Goal: Find specific page/section: Find specific page/section

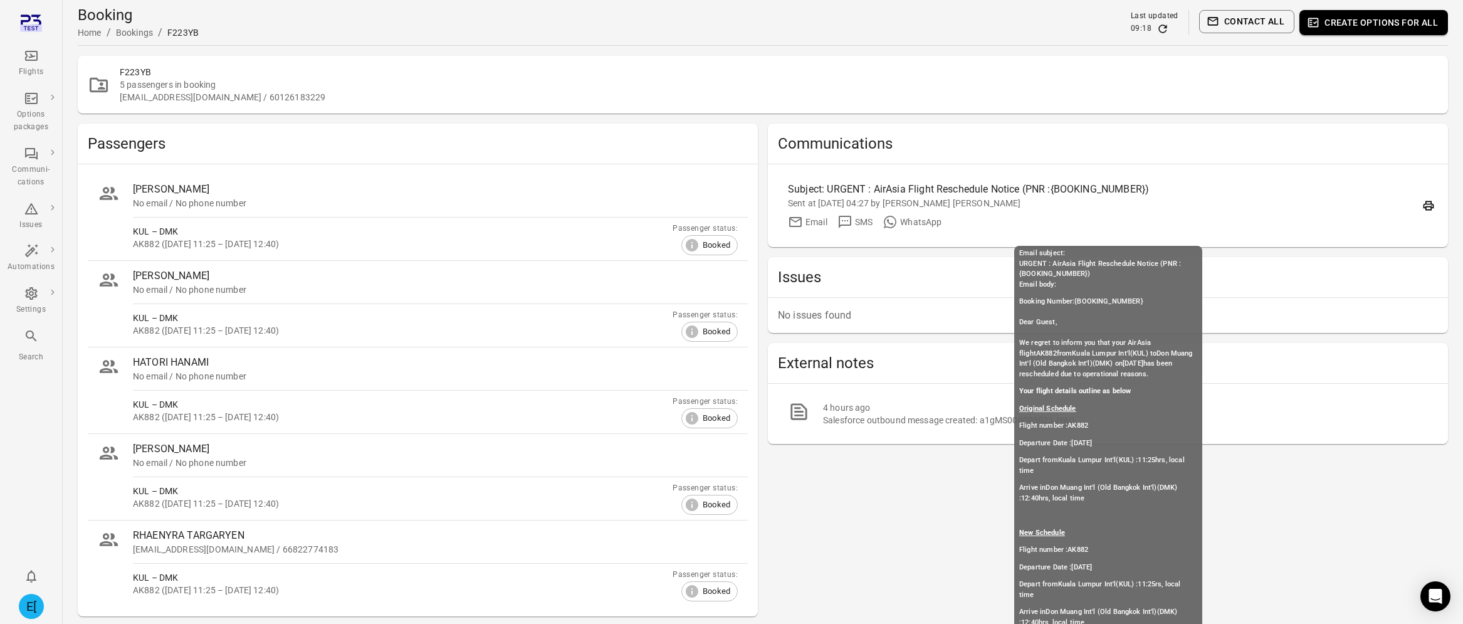
click at [1002, 199] on div "Sent at 1 Oct 2025 04:27 by Maurice Robin Nicholas" at bounding box center [1098, 203] width 620 height 13
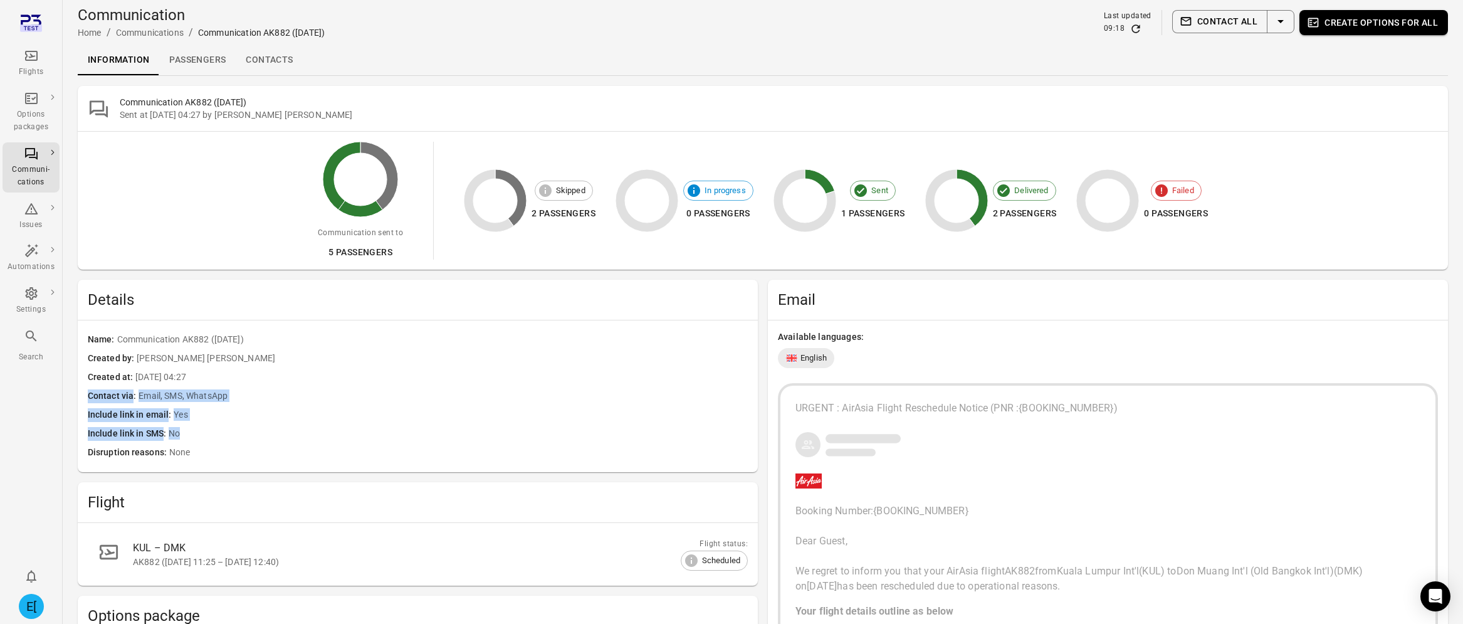
drag, startPoint x: 85, startPoint y: 394, endPoint x: 212, endPoint y: 443, distance: 136.9
click at [212, 443] on div "Name Communication AK882 (6 Oct) Created by Maurice Robin Nicholas Created at 1…" at bounding box center [418, 396] width 680 height 152
click at [214, 57] on link "Passengers" at bounding box center [197, 60] width 76 height 30
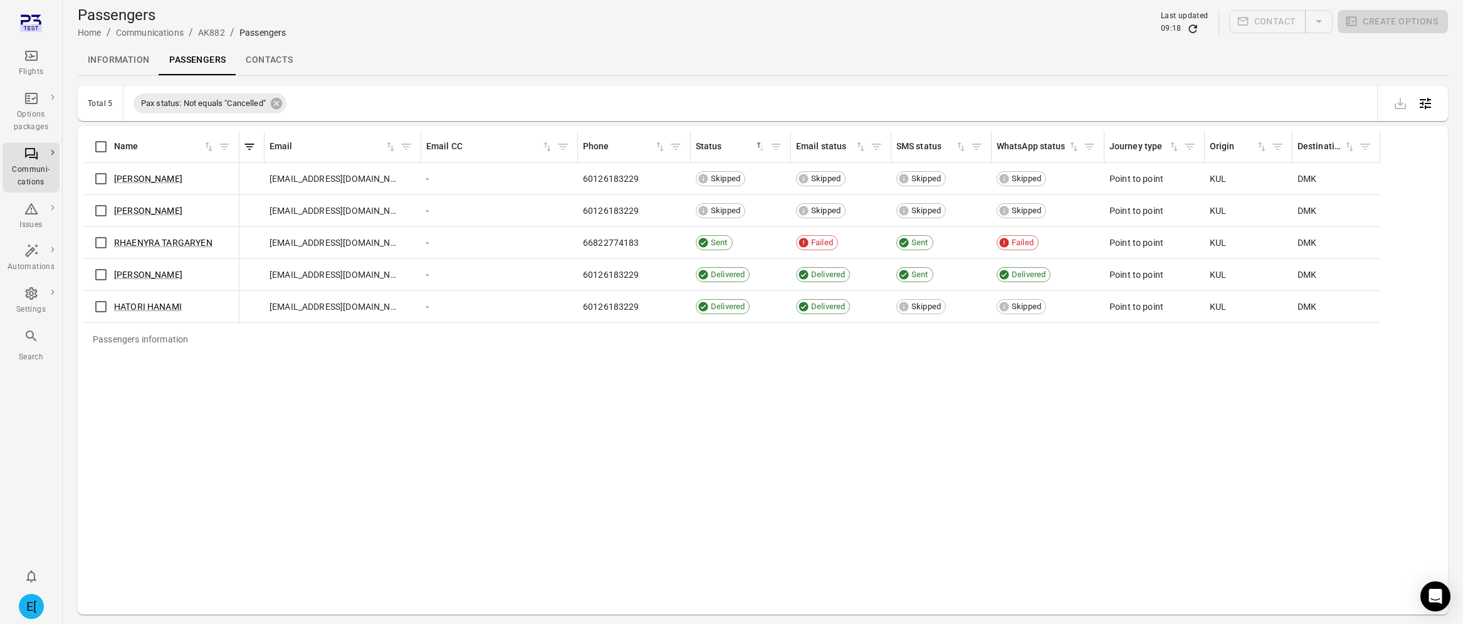
scroll to position [0, 380]
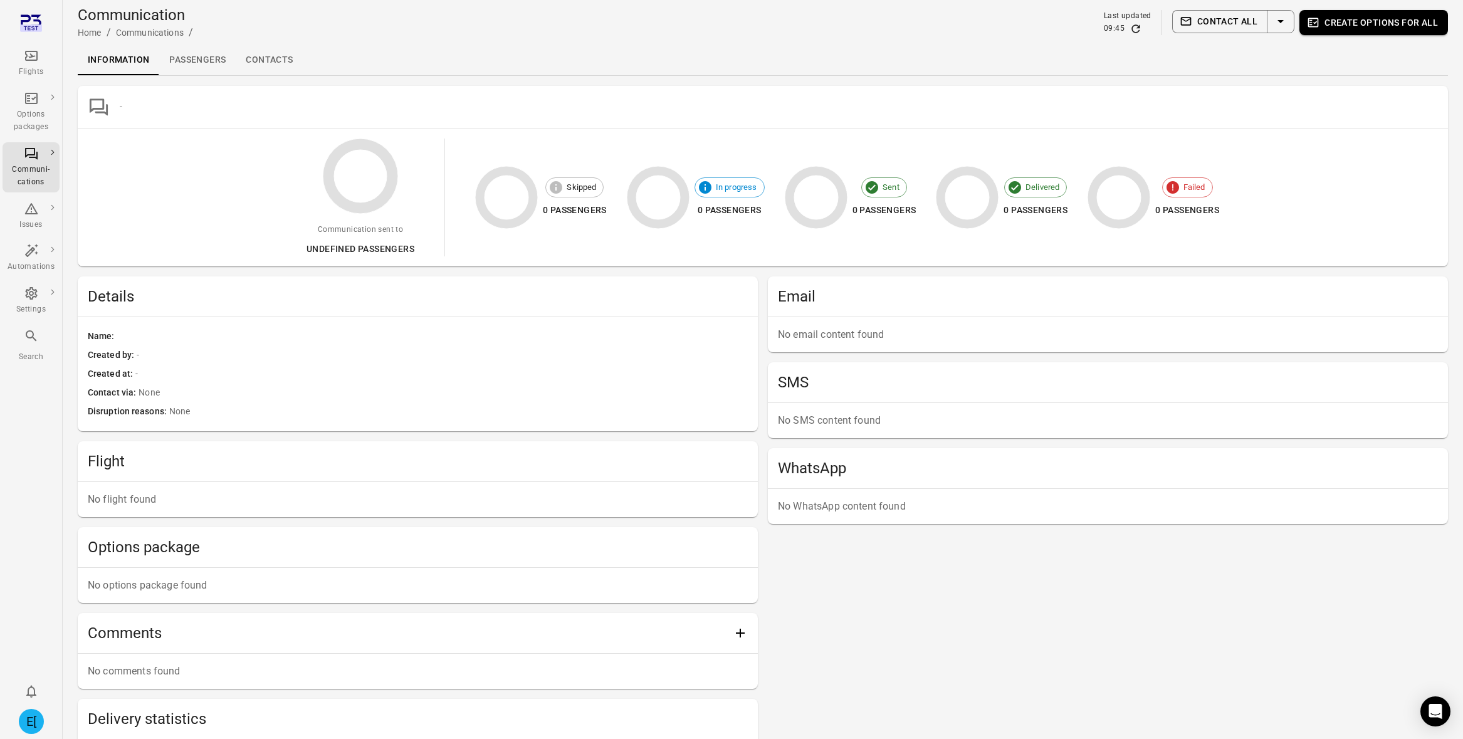
scroll to position [291, 0]
